Goal: Task Accomplishment & Management: Manage account settings

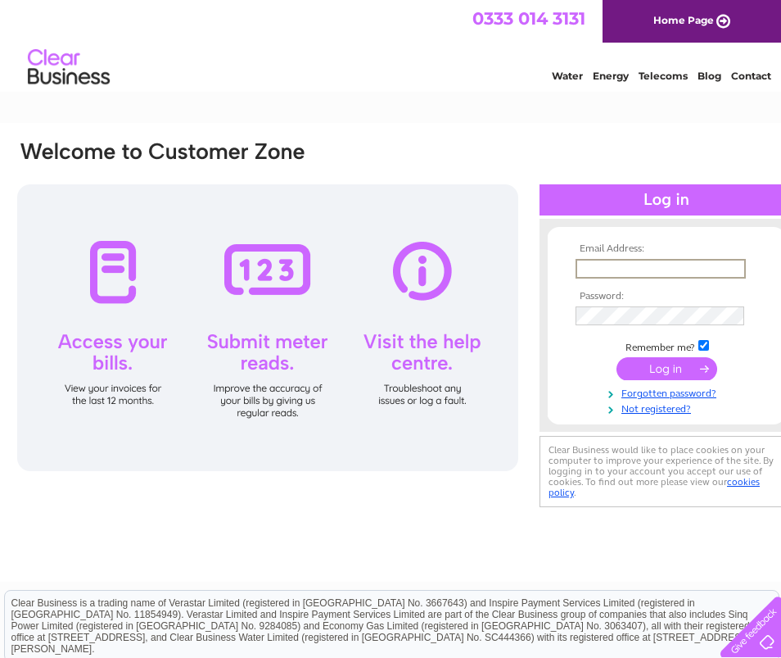
type input "[PERSON_NAME][EMAIL_ADDRESS][PERSON_NAME][DOMAIN_NAME]"
click at [667, 367] on input "submit" at bounding box center [667, 368] width 101 height 23
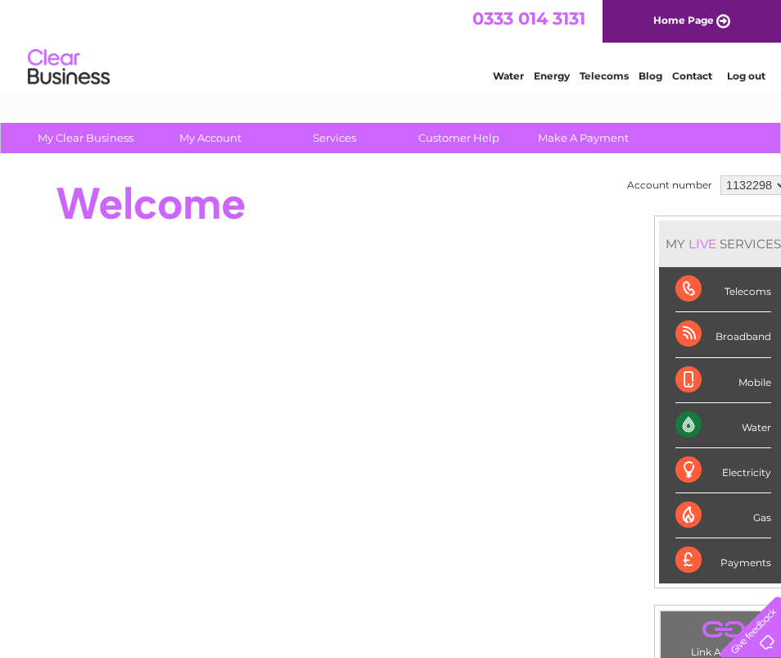
click at [671, 368] on li "Mobile" at bounding box center [723, 380] width 129 height 45
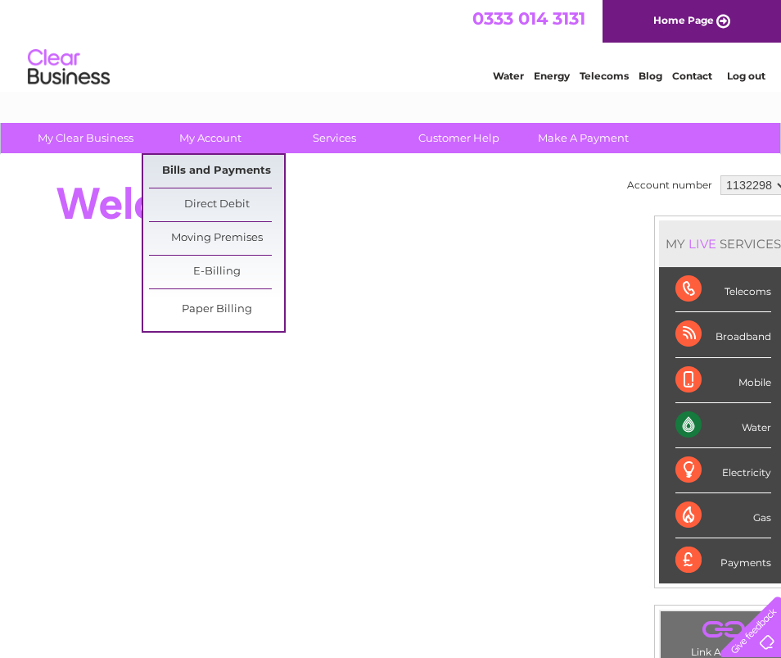
click at [218, 162] on link "Bills and Payments" at bounding box center [216, 171] width 135 height 33
click at [217, 169] on link "Bills and Payments" at bounding box center [216, 171] width 135 height 33
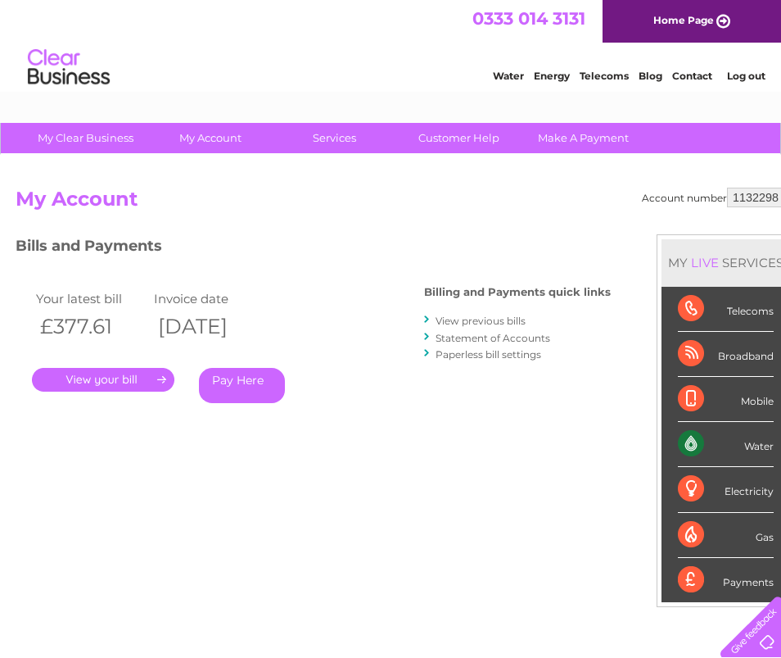
click at [150, 374] on link "." at bounding box center [103, 380] width 143 height 24
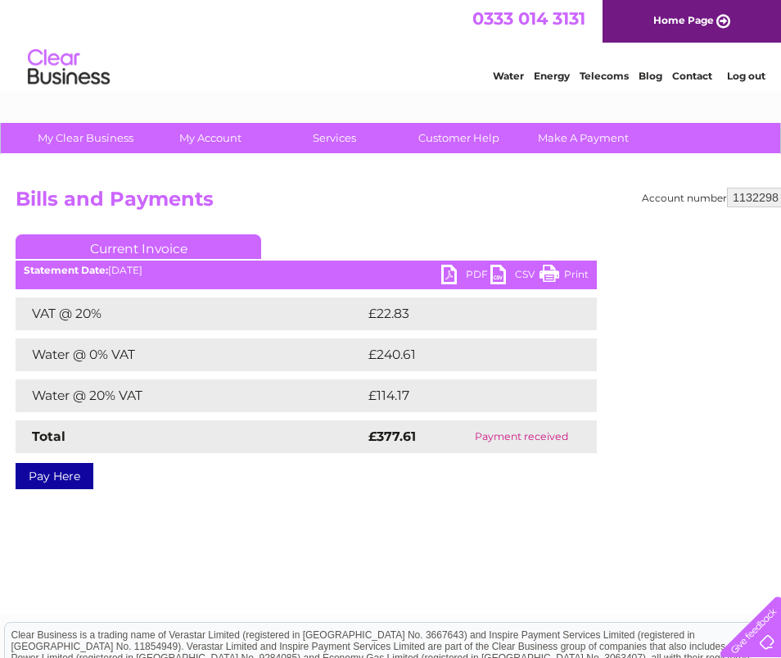
click at [456, 273] on link "PDF" at bounding box center [465, 277] width 49 height 24
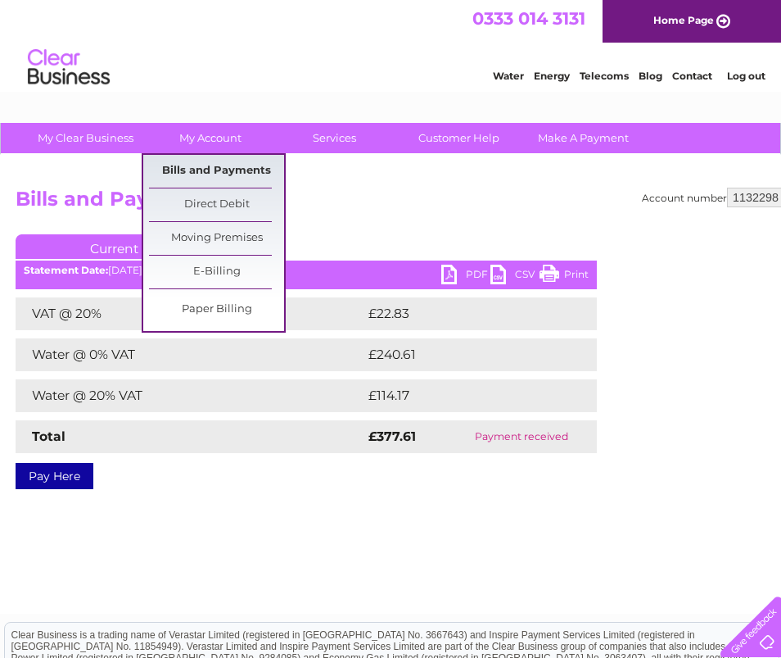
click at [220, 161] on link "Bills and Payments" at bounding box center [216, 171] width 135 height 33
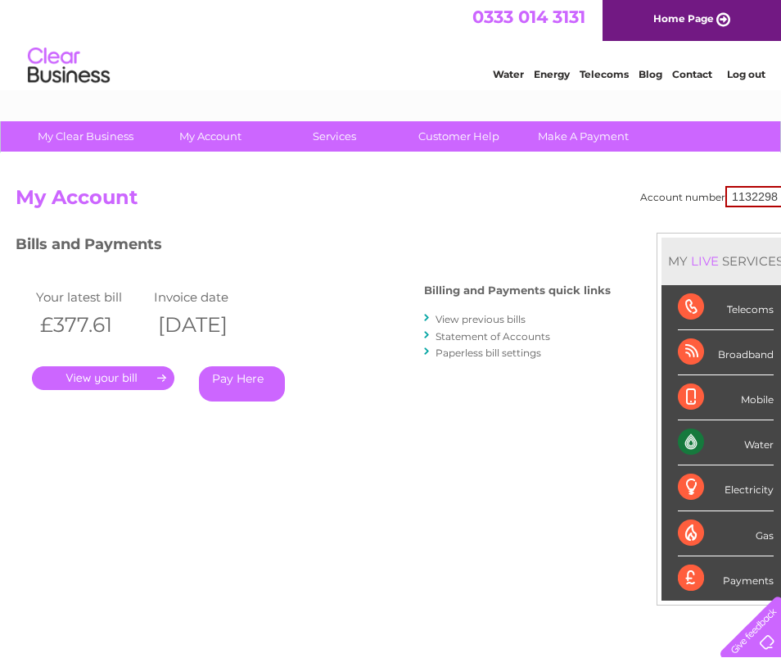
scroll to position [2, 0]
click at [497, 318] on link "View previous bills" at bounding box center [481, 319] width 90 height 12
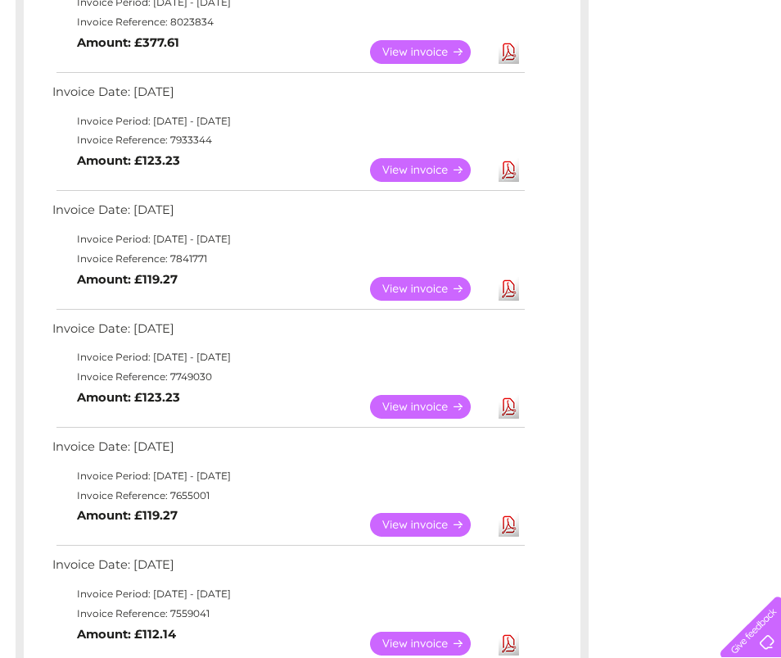
scroll to position [339, 0]
